Goal: Communication & Community: Participate in discussion

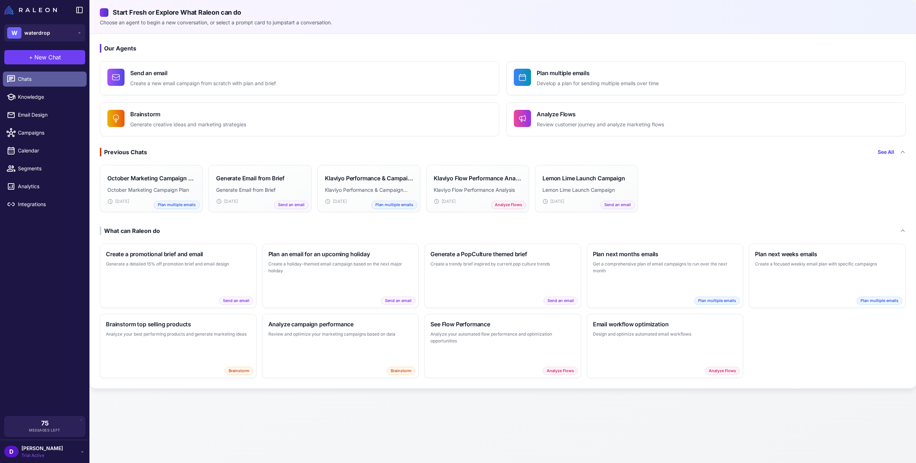
click at [44, 78] on span "Chats" at bounding box center [49, 79] width 63 height 8
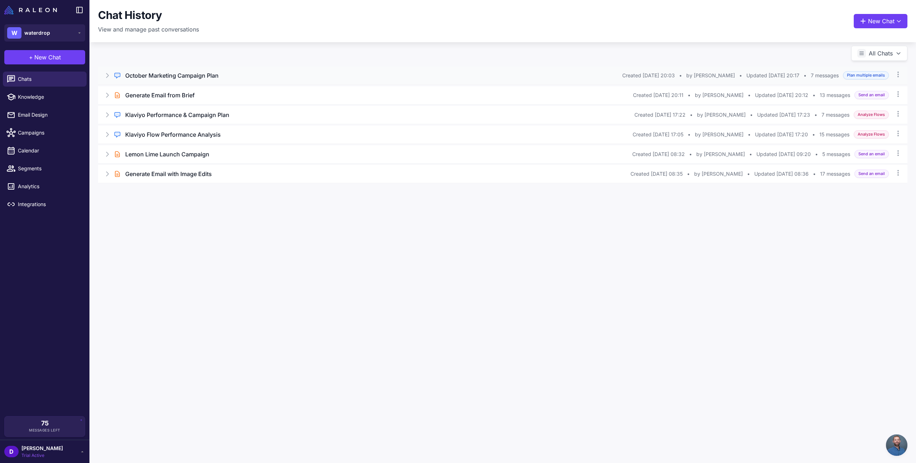
click at [194, 72] on h3 "October Marketing Campaign Plan" at bounding box center [171, 75] width 93 height 9
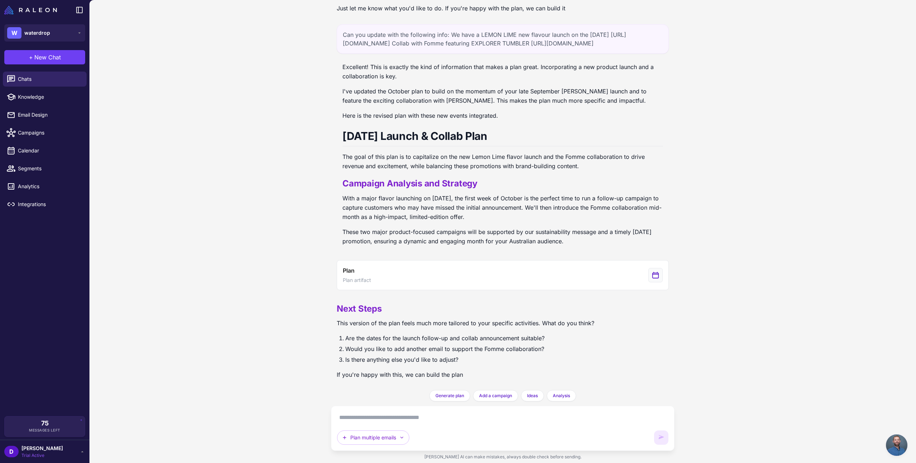
scroll to position [850, 0]
